Goal: Task Accomplishment & Management: Manage account settings

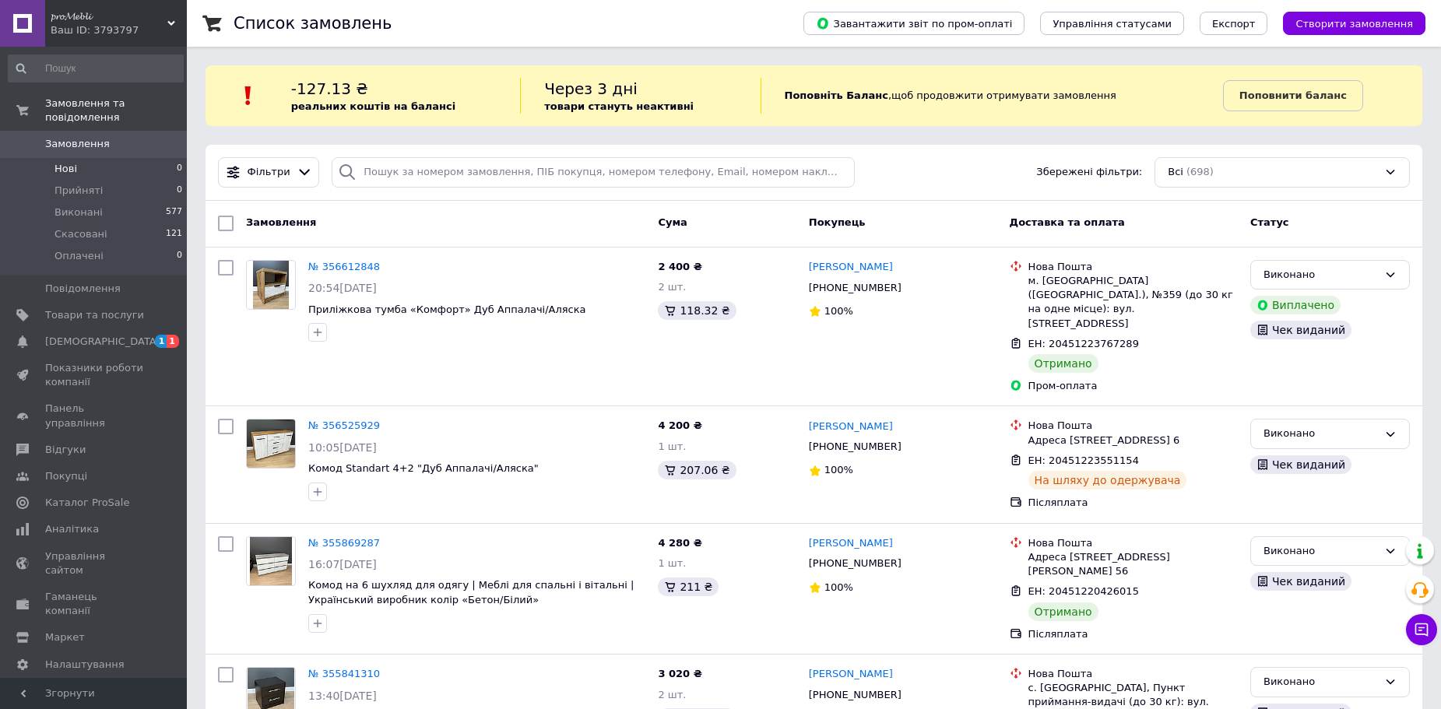
click at [64, 162] on span "Нові" at bounding box center [66, 169] width 23 height 14
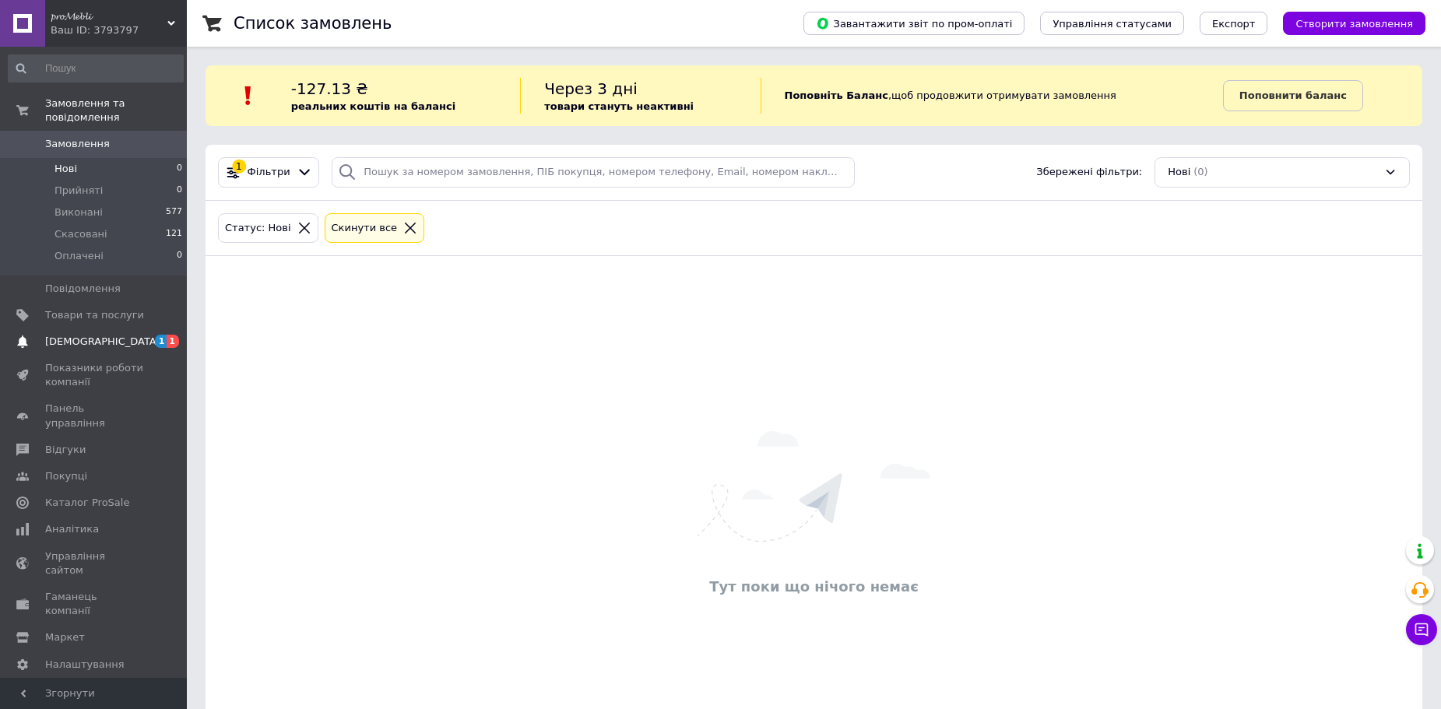
click at [77, 335] on span "[DEMOGRAPHIC_DATA]" at bounding box center [102, 342] width 115 height 14
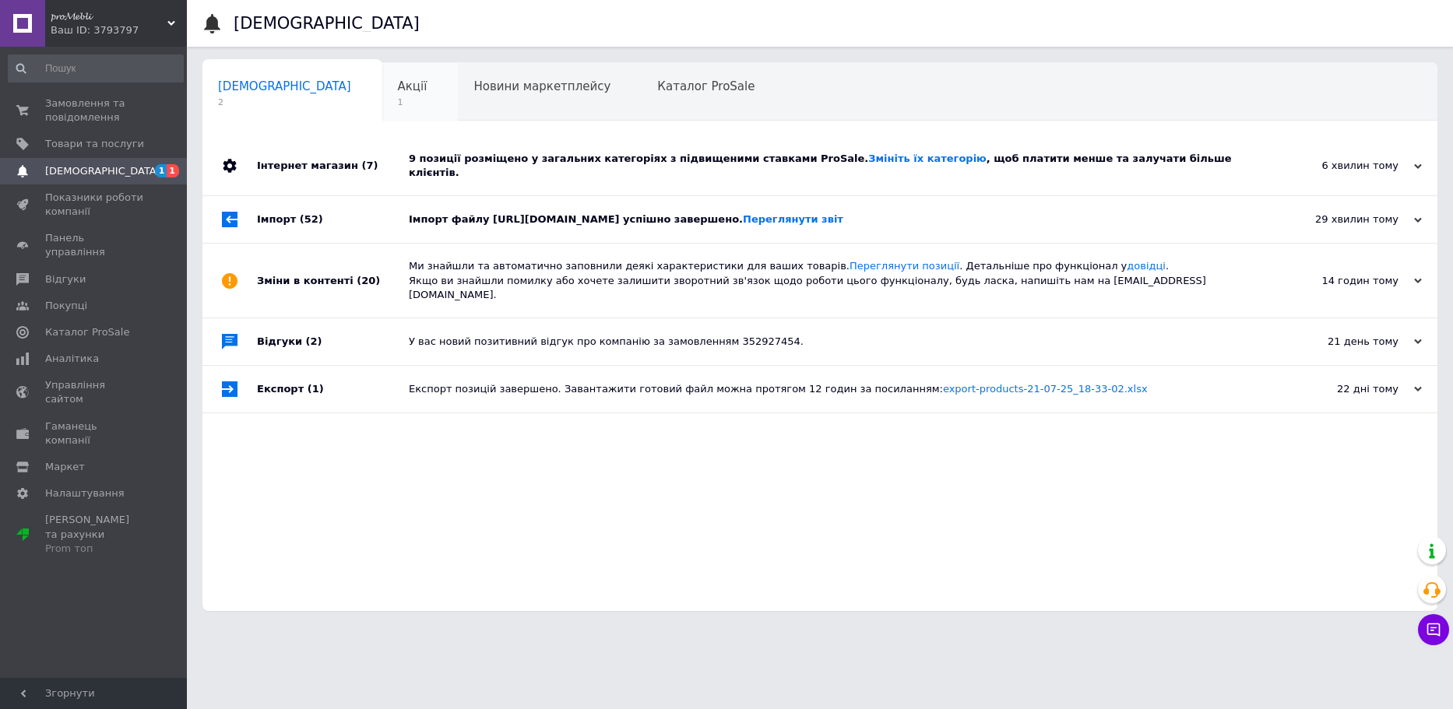
click at [398, 83] on span "Акції" at bounding box center [413, 86] width 30 height 14
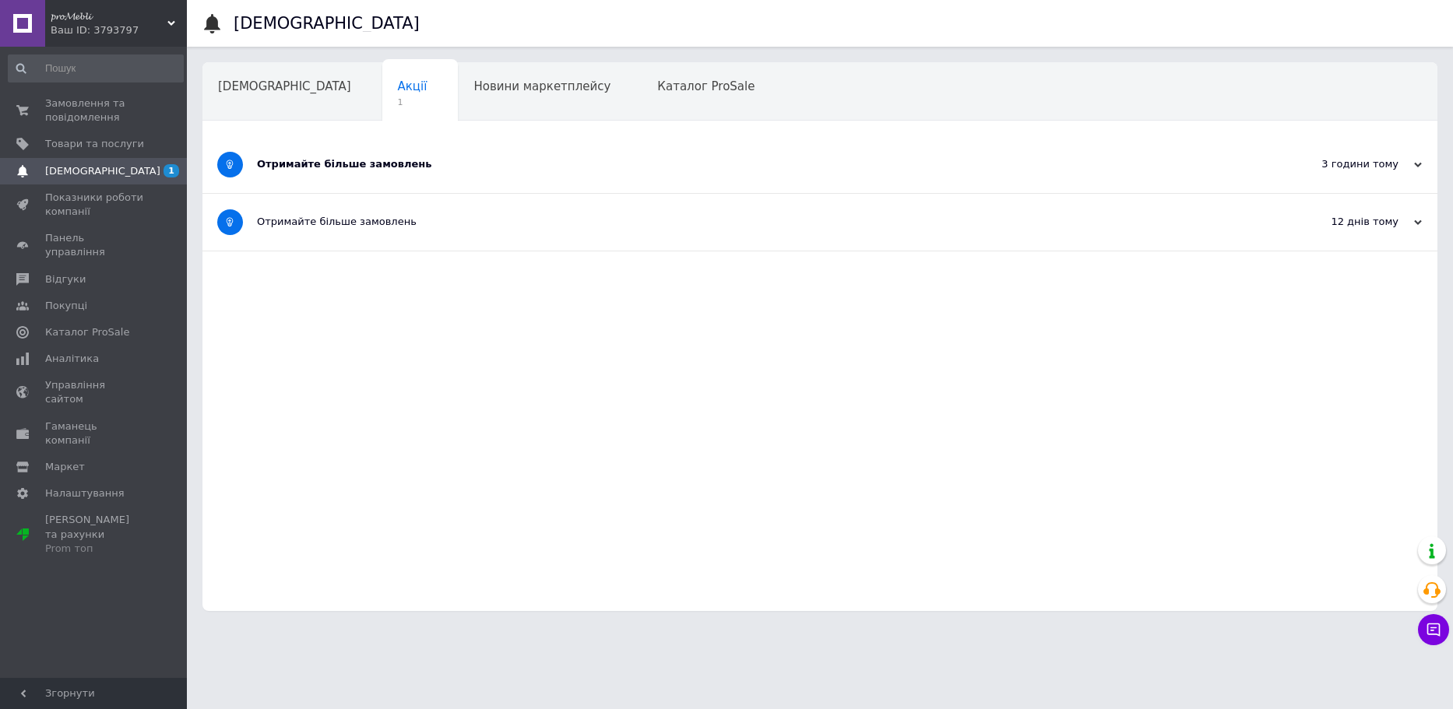
click at [1395, 168] on div "3 години тому" at bounding box center [1344, 164] width 156 height 14
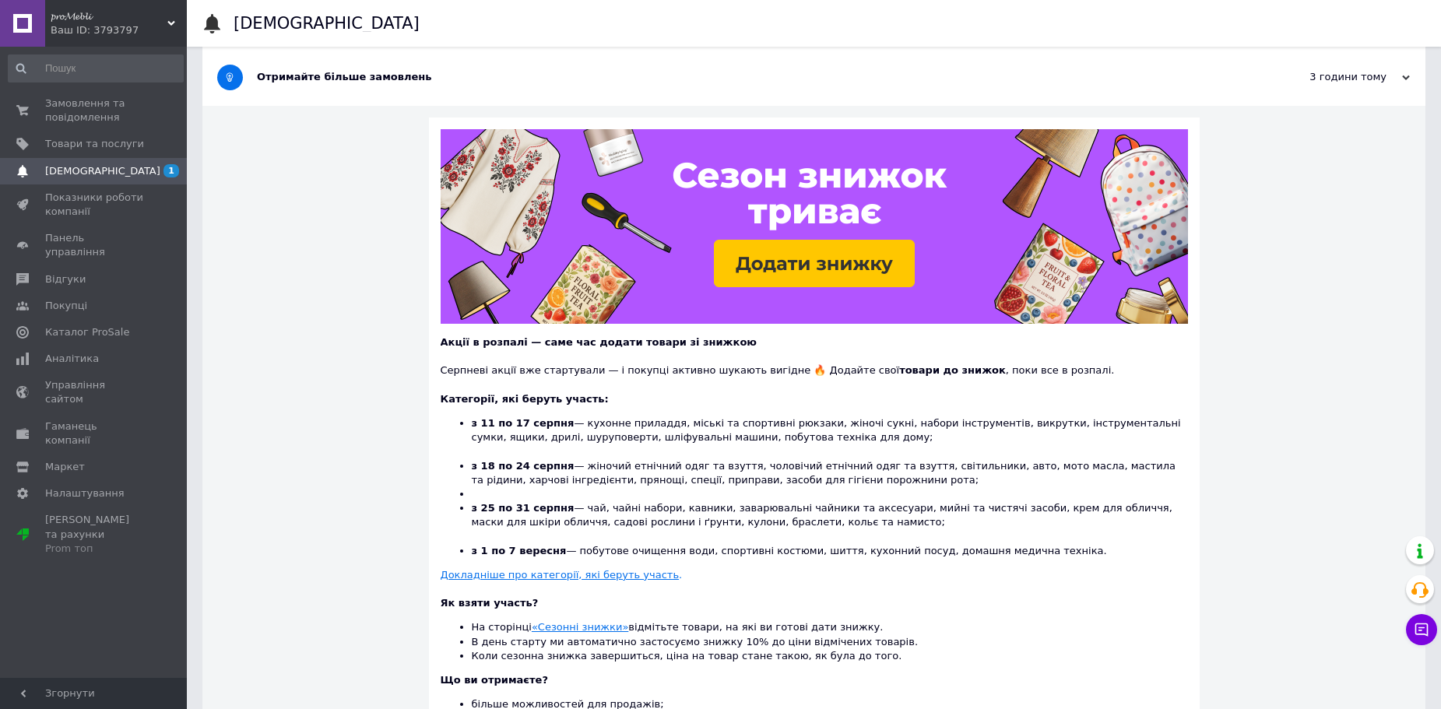
scroll to position [49, 0]
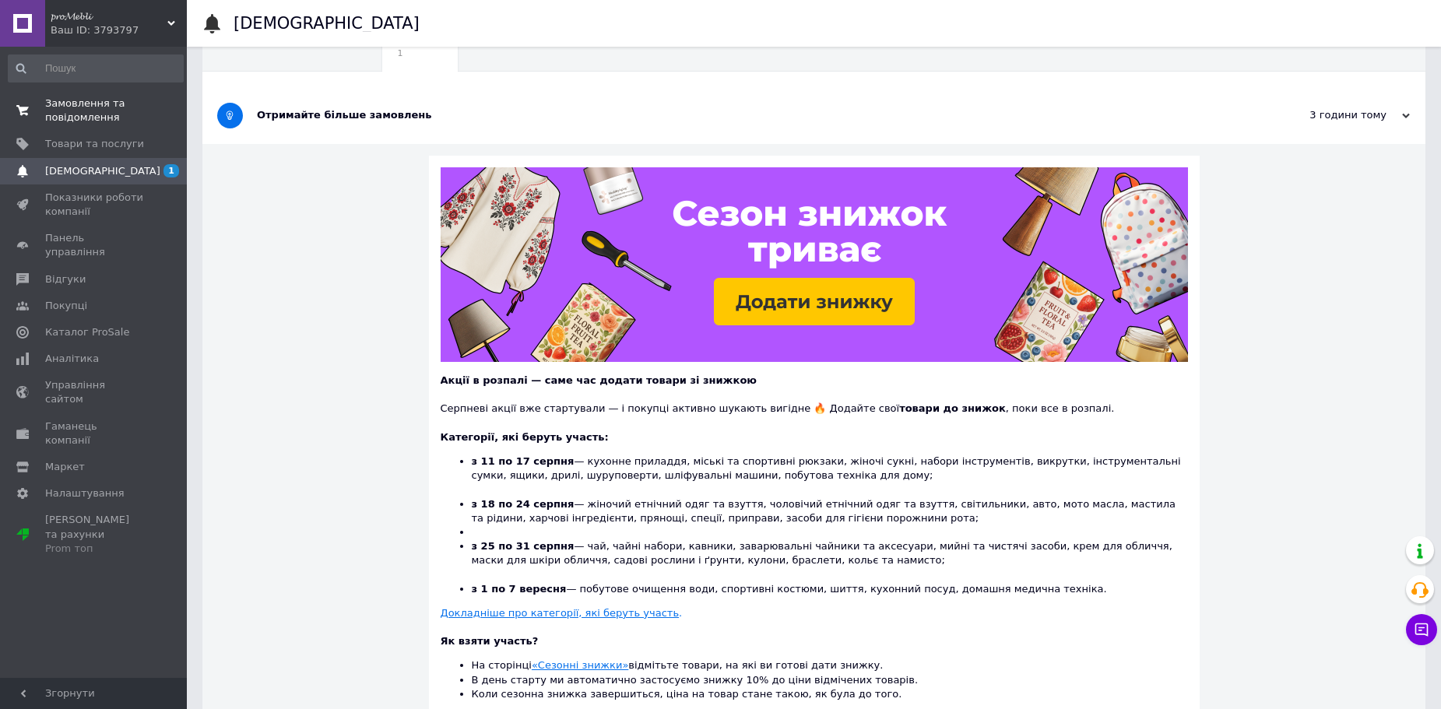
click at [86, 126] on link "Замовлення та повідомлення 0 0" at bounding box center [96, 110] width 192 height 40
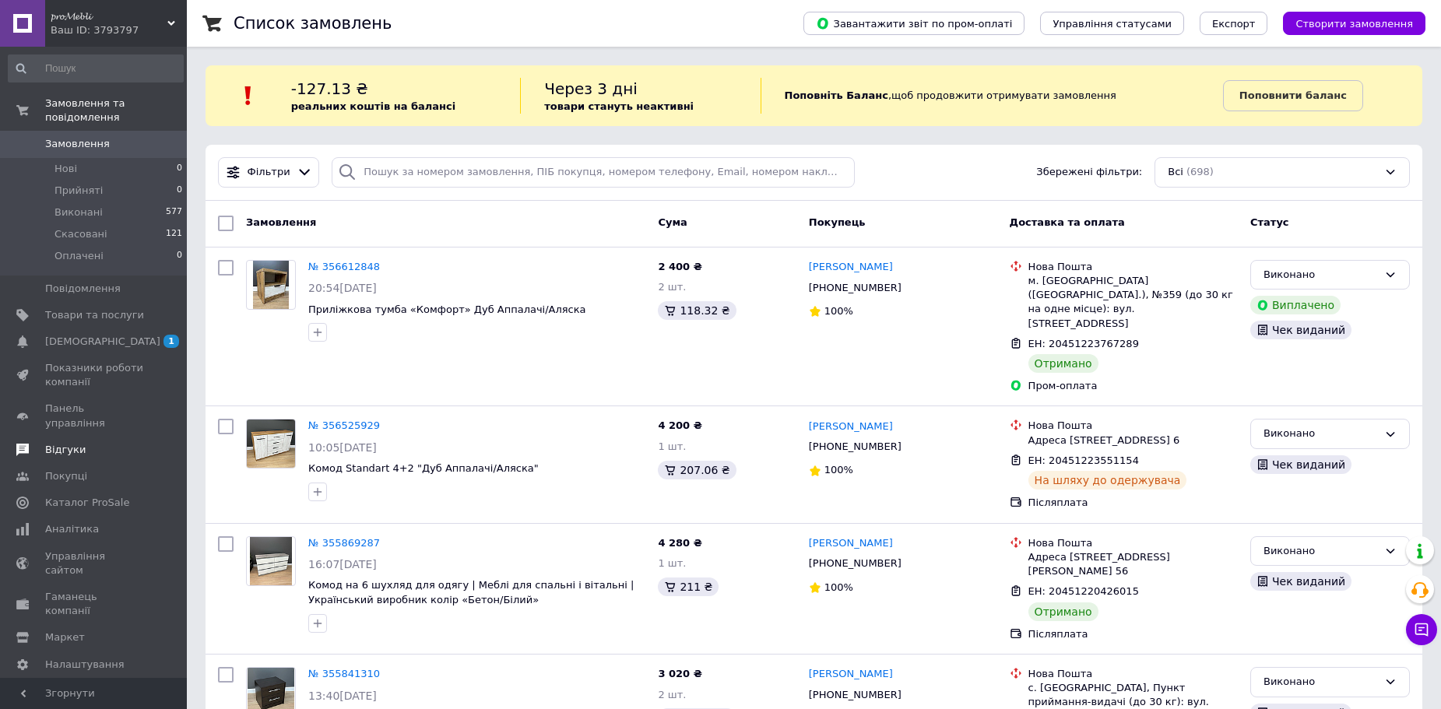
click at [66, 443] on span "Відгуки" at bounding box center [65, 450] width 40 height 14
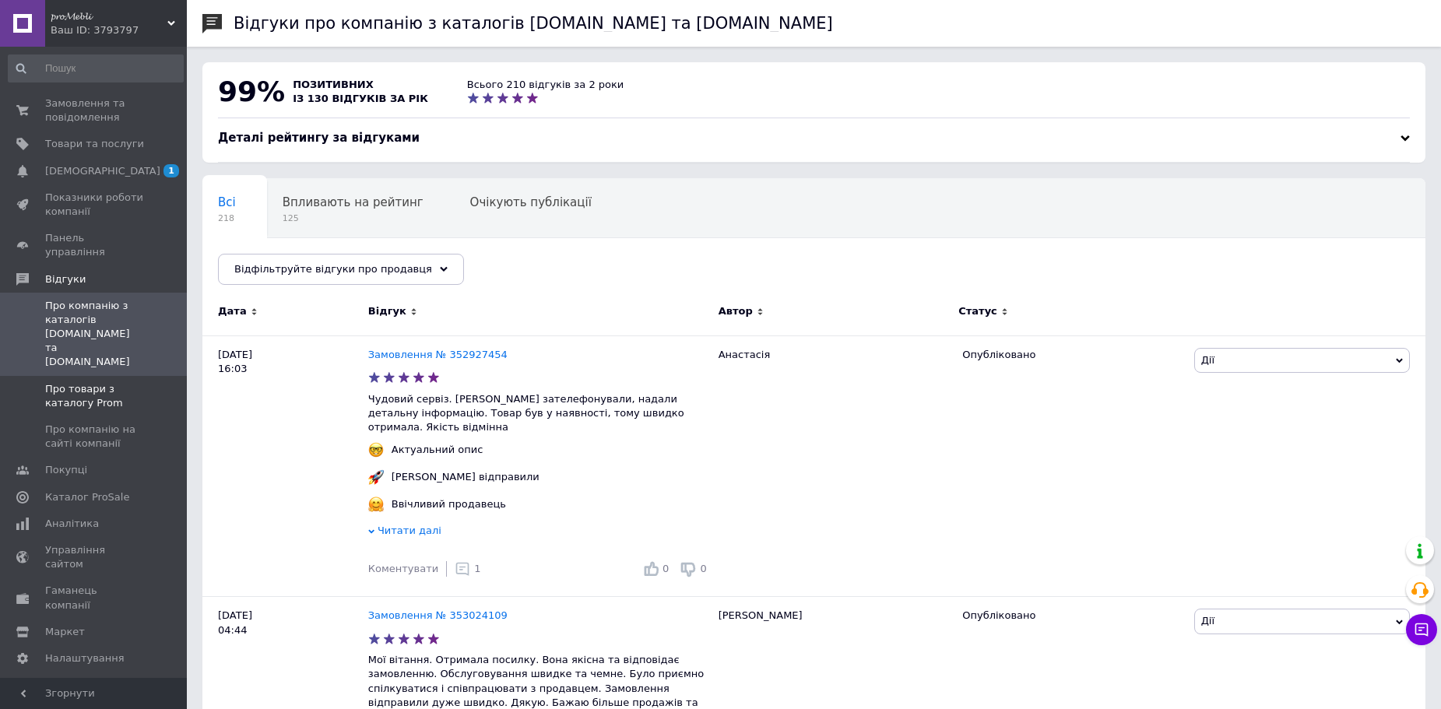
click at [104, 382] on span "Про товари з каталогу Prom" at bounding box center [94, 396] width 99 height 28
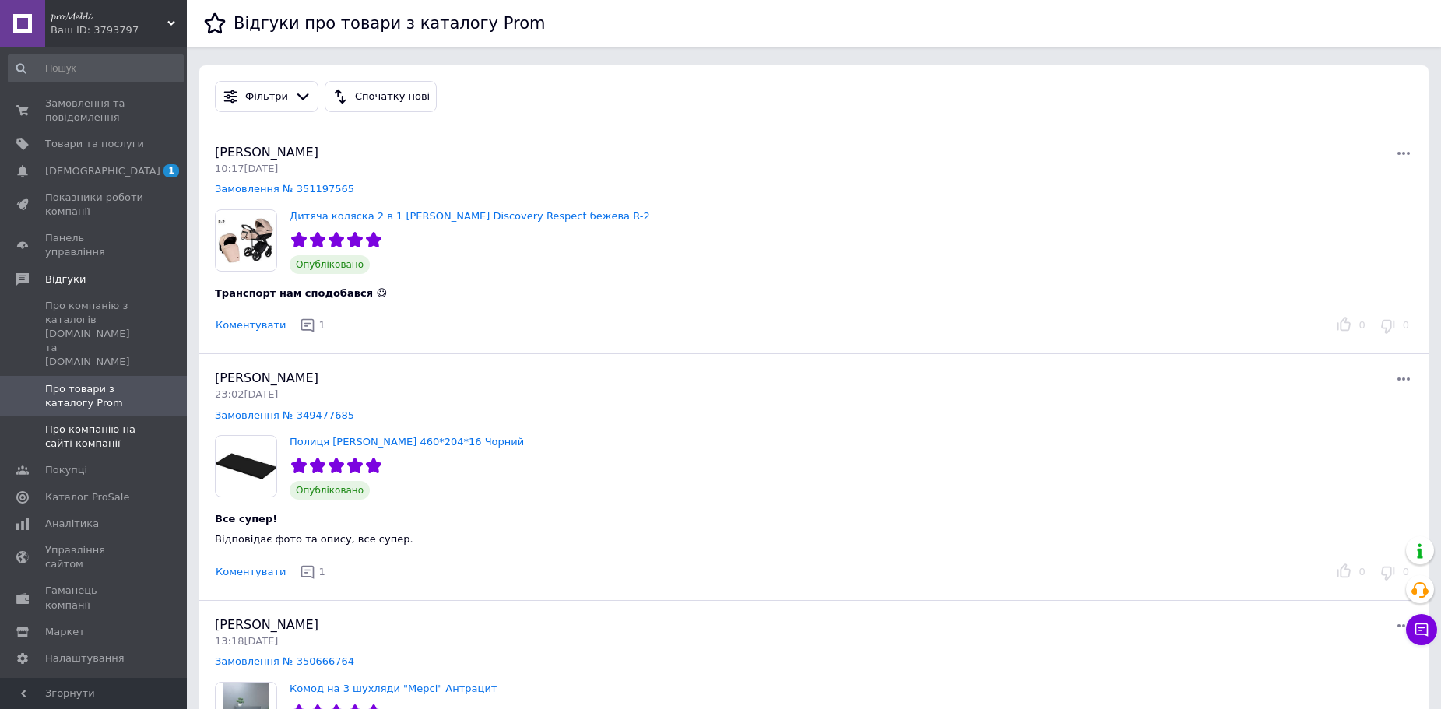
click at [90, 423] on span "Про компанію на сайті компанії" at bounding box center [94, 437] width 99 height 28
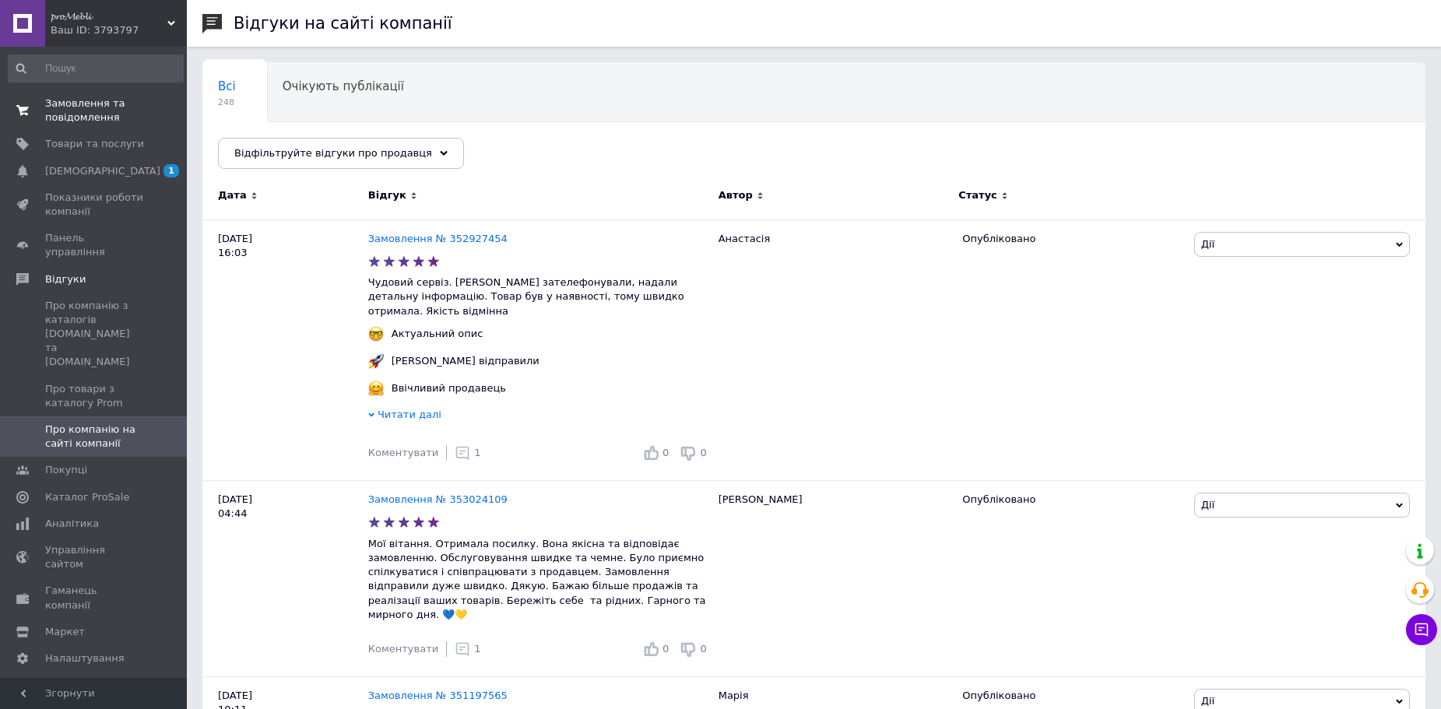
click at [96, 115] on span "Замовлення та повідомлення" at bounding box center [94, 111] width 99 height 28
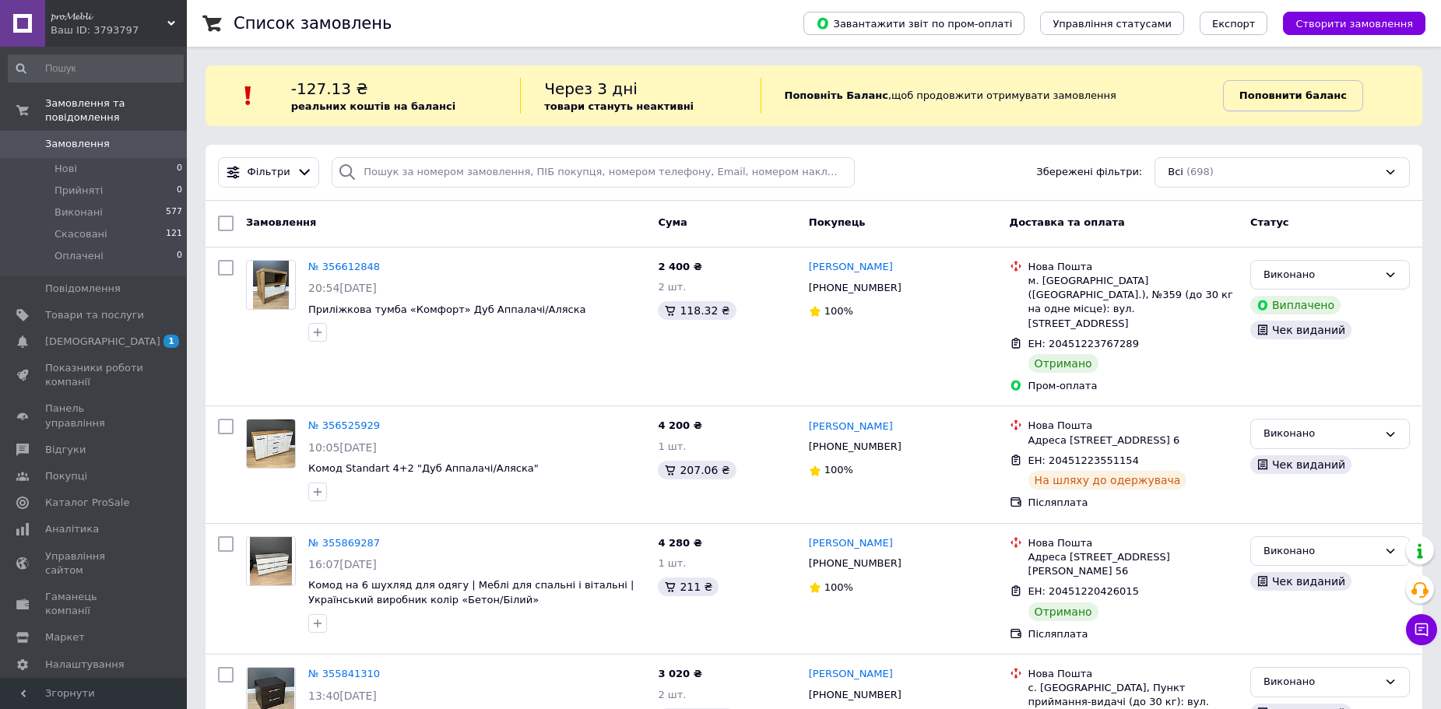
click at [1308, 95] on b "Поповнити баланс" at bounding box center [1293, 96] width 107 height 12
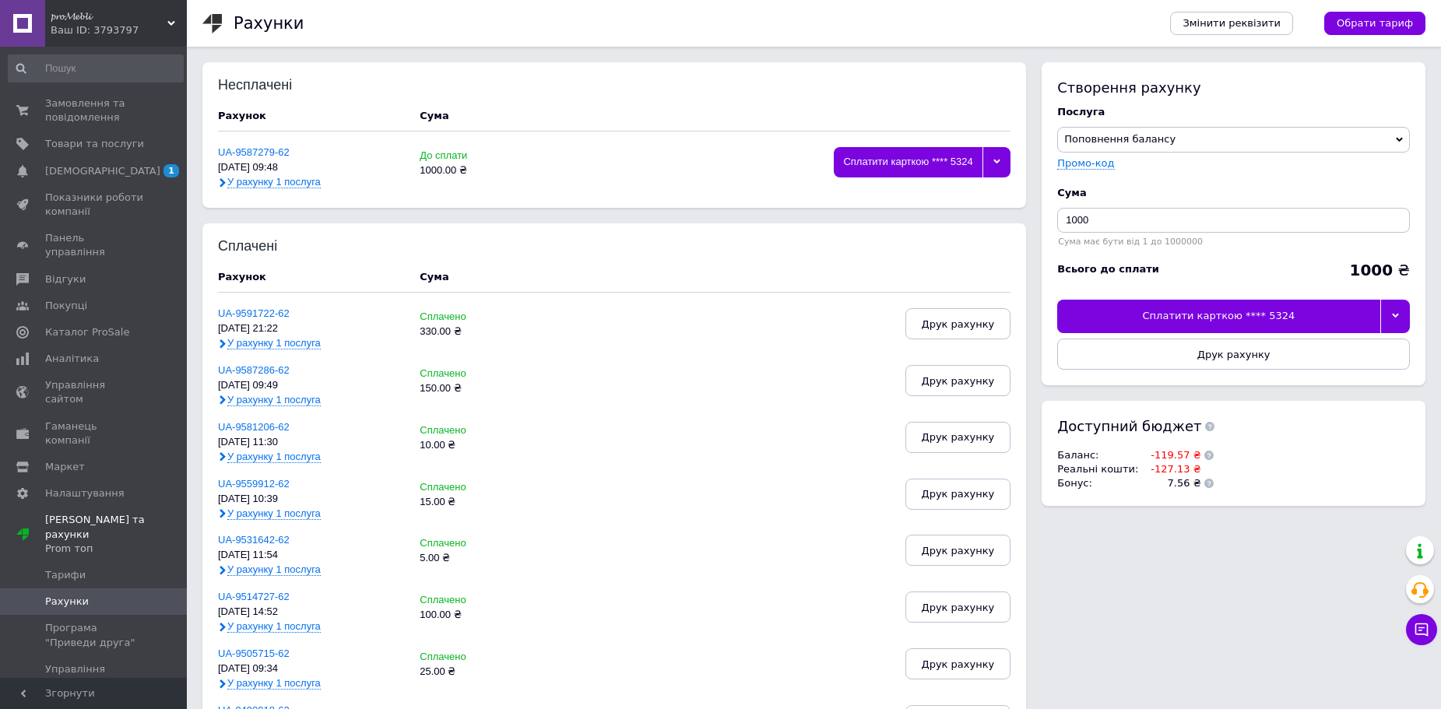
click at [1403, 315] on div at bounding box center [1396, 316] width 30 height 33
drag, startPoint x: 1083, startPoint y: 208, endPoint x: 1062, endPoint y: 206, distance: 21.1
click at [1062, 206] on div "Cума 1000 Сума має бути від 1 до 1000000" at bounding box center [1234, 216] width 353 height 76
drag, startPoint x: 1108, startPoint y: 216, endPoint x: 1052, endPoint y: 215, distance: 56.1
click at [1052, 215] on div "Створення рахунку Послуга Поповнення балансу Premium-дизайн Промо-код Cума 1000…" at bounding box center [1234, 223] width 384 height 323
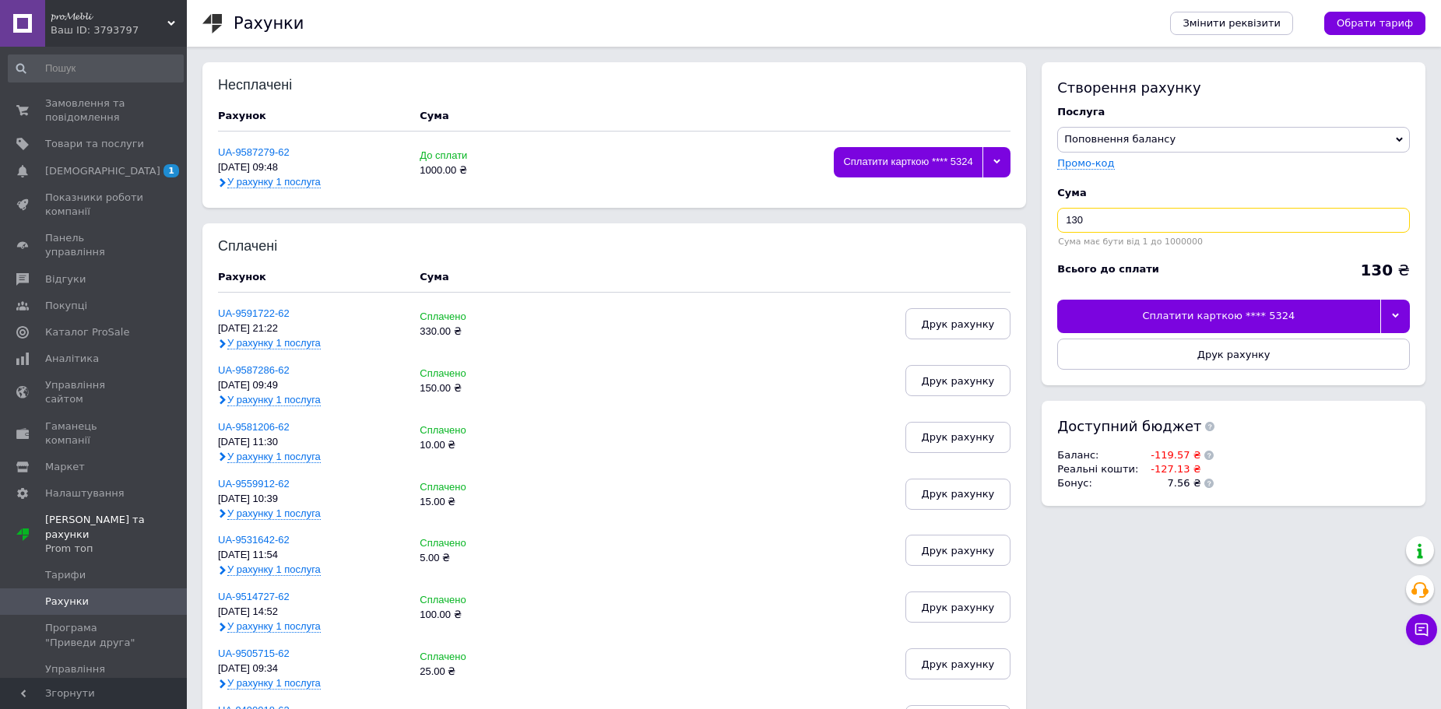
type input "130"
click at [1397, 315] on icon at bounding box center [1395, 315] width 7 height 7
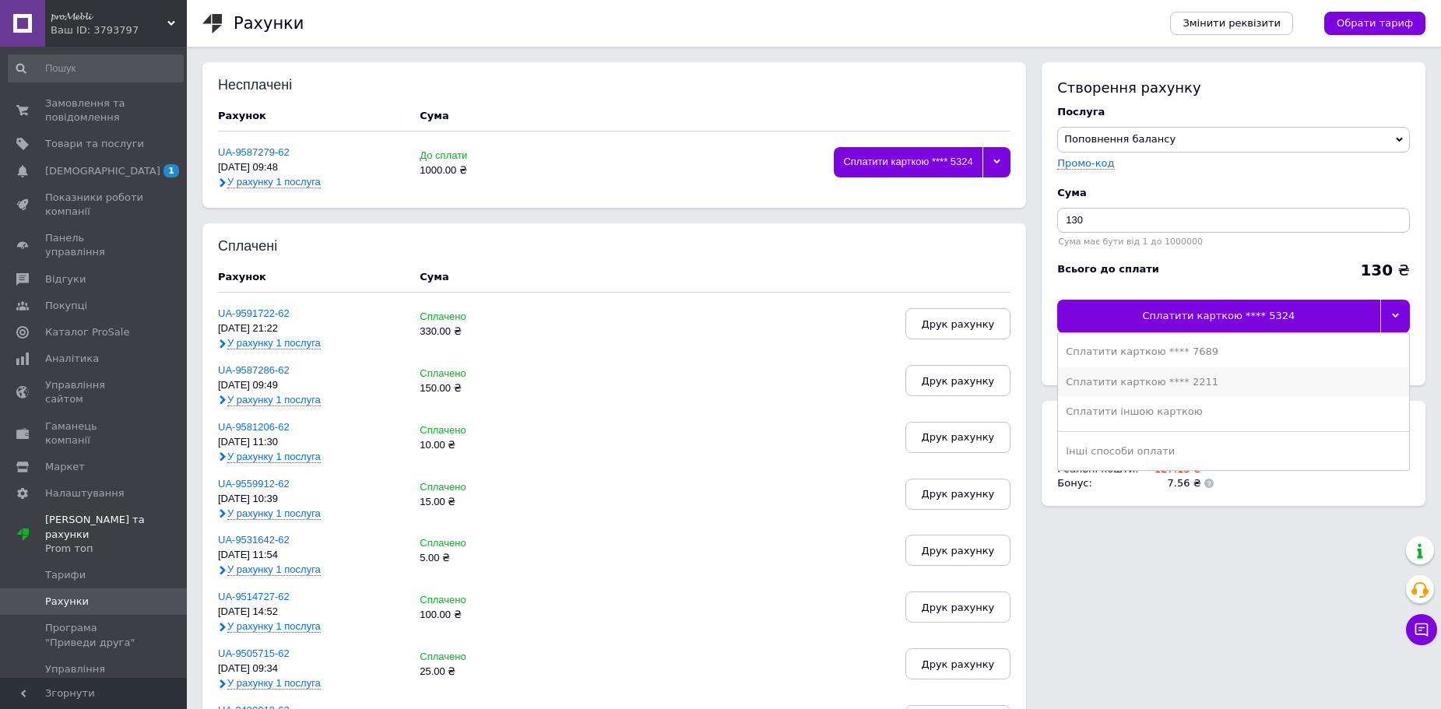
click at [1203, 376] on div "Сплатити карткою **** 2211" at bounding box center [1234, 382] width 336 height 14
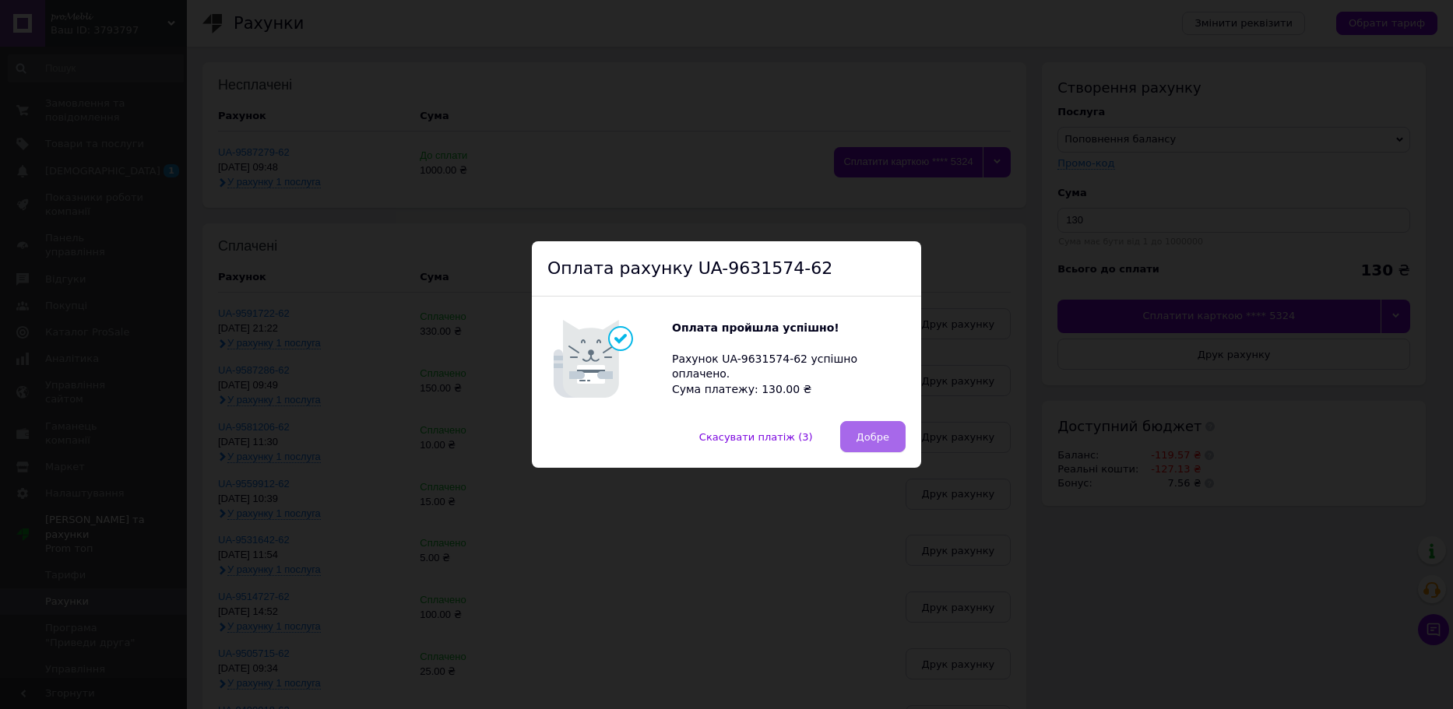
click at [873, 437] on span "Добре" at bounding box center [873, 437] width 33 height 12
